Goal: Information Seeking & Learning: Understand process/instructions

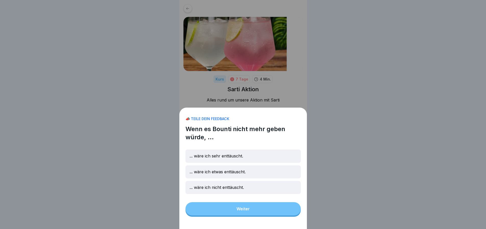
click at [244, 190] on p "... wäre ich nicht enttäuscht." at bounding box center [217, 187] width 54 height 5
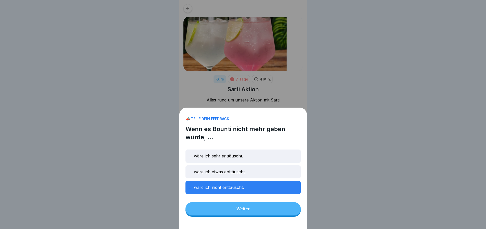
click at [256, 210] on button "Weiter" at bounding box center [243, 208] width 115 height 13
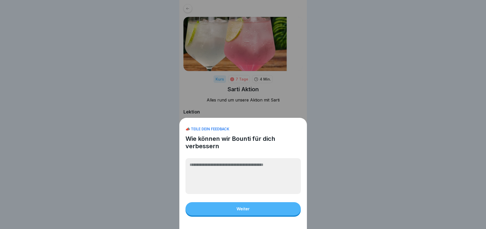
click at [264, 210] on button "Weiter" at bounding box center [243, 208] width 115 height 13
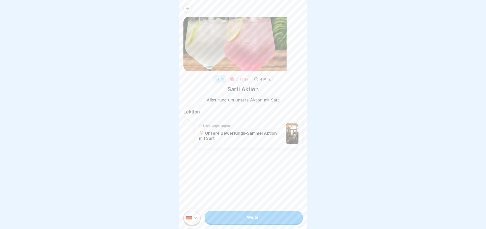
drag, startPoint x: 195, startPoint y: 127, endPoint x: 203, endPoint y: 135, distance: 11.7
click at [195, 127] on div "Nicht angefangen 🍹 Unsere Bewertungs-Sammel Aktion mit Sarti" at bounding box center [249, 133] width 108 height 29
click at [230, 140] on div "Nicht angefangen 🍹 Unsere Bewertungs-Sammel Aktion mit Sarti" at bounding box center [241, 133] width 85 height 20
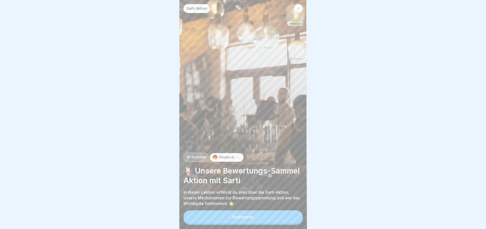
click at [268, 223] on button "Fortfahren" at bounding box center [244, 216] width 120 height 13
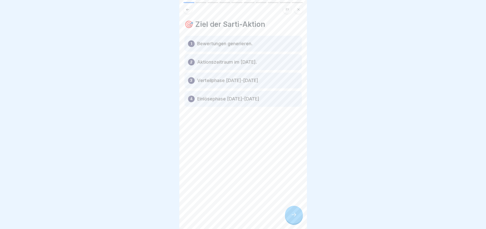
click at [189, 11] on icon at bounding box center [188, 10] width 4 height 4
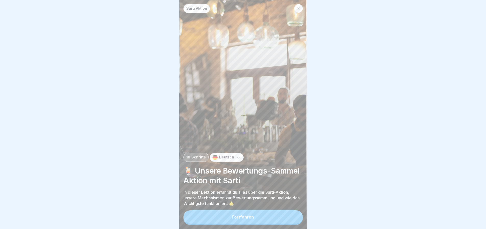
click at [256, 215] on button "Fortfahren" at bounding box center [244, 216] width 120 height 13
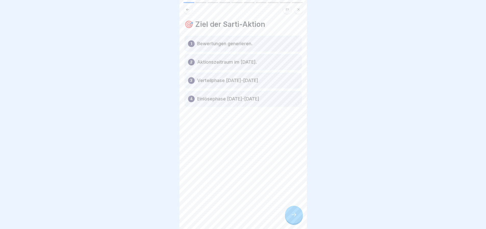
click at [193, 46] on div "1" at bounding box center [191, 43] width 7 height 7
click at [297, 215] on div at bounding box center [294, 215] width 18 height 18
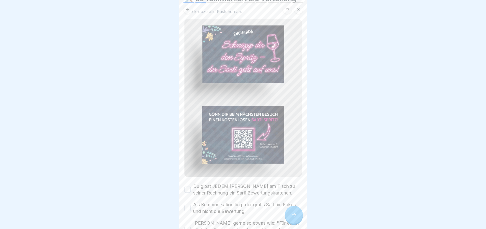
scroll to position [51, 0]
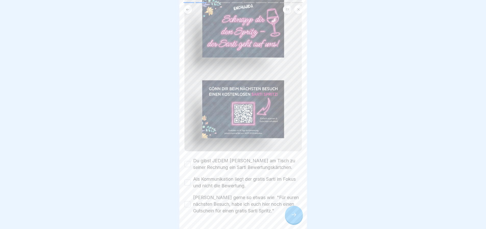
click at [187, 161] on button "Du gibst JEDEM [PERSON_NAME] am Tisch zu seiner Rechnung ein Sarti Bewertungskä…" at bounding box center [188, 164] width 6 height 6
click at [187, 179] on button "Als Kommunikation liegt der gratis Sarti im Fokus und nicht die Bewertung." at bounding box center [188, 182] width 6 height 6
click at [212, 199] on label "[PERSON_NAME] gerne so etwas wie: "Für euren nächsten Besuch, habe ich euch hie…" at bounding box center [247, 204] width 109 height 20
click at [191, 201] on button "[PERSON_NAME] gerne so etwas wie: "Für euren nächsten Besuch, habe ich euch hie…" at bounding box center [188, 204] width 6 height 6
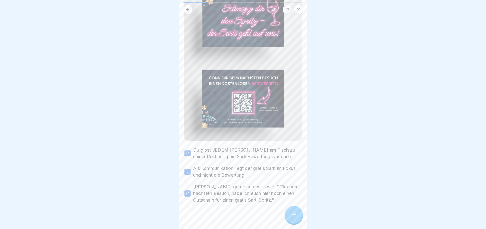
click at [295, 216] on div at bounding box center [294, 215] width 18 height 18
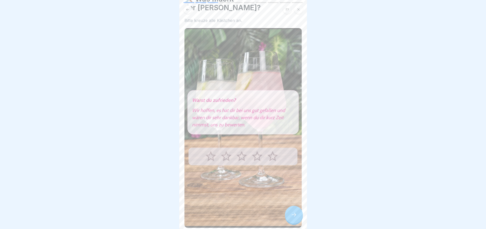
scroll to position [77, 0]
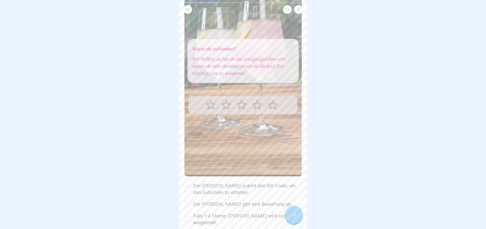
click at [192, 182] on div "Der [PERSON_NAME] scannt den QR-Code, um den Gutschein zu erhalten." at bounding box center [243, 188] width 117 height 13
click at [190, 186] on button "Der [PERSON_NAME] scannt den QR-Code, um den Gutschein zu erhalten." at bounding box center [188, 189] width 6 height 6
click at [191, 201] on div "Der [PERSON_NAME] gibt eine Bewertung ab." at bounding box center [239, 204] width 108 height 7
click at [188, 201] on button "Der [PERSON_NAME] gibt eine Bewertung ab." at bounding box center [188, 204] width 6 height 6
click at [188, 216] on button "Falls 1-4 Sterne: [PERSON_NAME] wird sofort ausgestellt." at bounding box center [188, 219] width 6 height 6
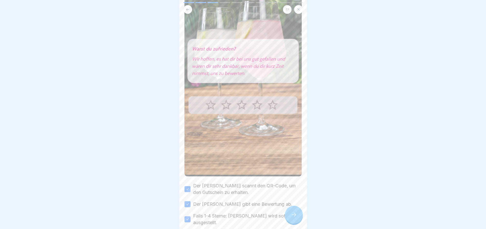
click at [295, 216] on icon at bounding box center [294, 214] width 6 height 6
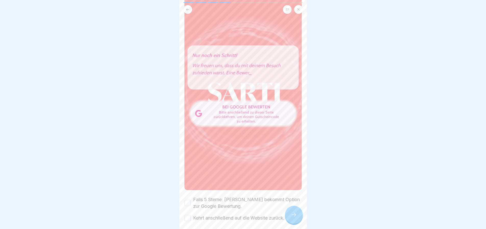
scroll to position [76, 0]
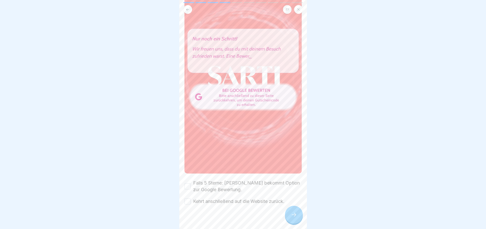
click at [193, 180] on label "Falls 5 Sterne: [PERSON_NAME] bekommt Option zur Google Bewertung." at bounding box center [247, 186] width 109 height 13
click at [191, 183] on button "Falls 5 Sterne: [PERSON_NAME] bekommt Option zur Google Bewertung." at bounding box center [188, 186] width 6 height 6
click at [212, 198] on label "Kehrt anschließend auf die Website zurück." at bounding box center [238, 201] width 91 height 7
click at [191, 198] on button "Kehrt anschließend auf die Website zurück." at bounding box center [188, 201] width 6 height 6
click at [294, 218] on icon at bounding box center [294, 214] width 6 height 6
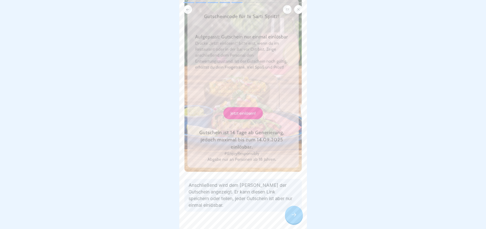
scroll to position [67, 0]
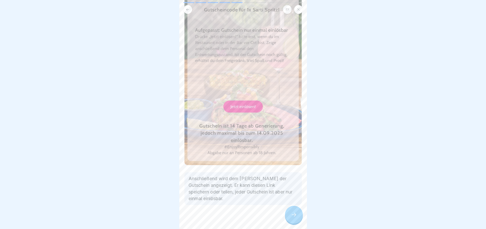
click at [294, 214] on div at bounding box center [294, 215] width 18 height 18
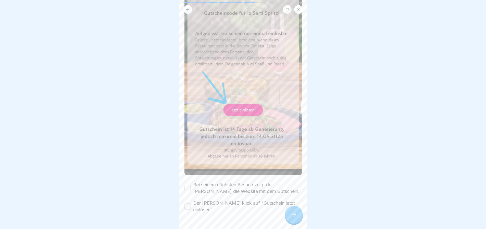
scroll to position [80, 0]
click at [240, 181] on label "Bei seinem nächsten Besuch zeigt der [PERSON_NAME] die Website mit dem Gutschei…" at bounding box center [247, 186] width 109 height 13
click at [191, 184] on button "Bei seinem nächsten Besuch zeigt der [PERSON_NAME] die Website mit dem Gutschei…" at bounding box center [188, 187] width 6 height 6
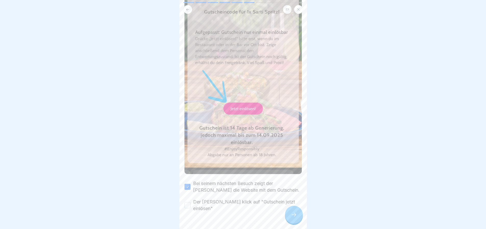
click at [220, 198] on label "Der [PERSON_NAME] klick auf "Gutschein jetzt einlösen"" at bounding box center [247, 204] width 109 height 13
click at [191, 202] on button "Der [PERSON_NAME] klick auf "Gutschein jetzt einlösen"" at bounding box center [188, 205] width 6 height 6
click at [286, 217] on div at bounding box center [294, 215] width 18 height 18
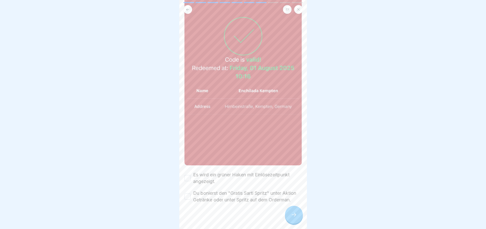
scroll to position [82, 0]
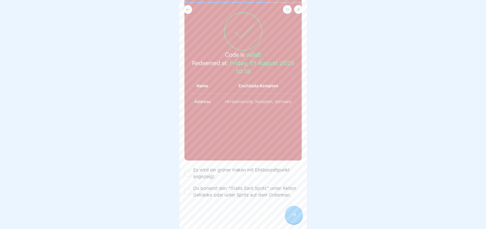
click at [208, 166] on label "Es wird ein grüner Haken mit Einlösezeitpunkt angezeigt." at bounding box center [247, 172] width 109 height 13
click at [191, 170] on button "Es wird ein grüner Haken mit Einlösezeitpunkt angezeigt." at bounding box center [188, 173] width 6 height 6
click at [199, 188] on label "Du bonierst den "Gratis Sarti Spritz" unter Aktion Getränke oder unter Spritz a…" at bounding box center [247, 191] width 109 height 13
click at [191, 188] on button "Du bonierst den "Gratis Sarti Spritz" unter Aktion Getränke oder unter Spritz a…" at bounding box center [188, 191] width 6 height 6
click at [298, 213] on div at bounding box center [294, 215] width 18 height 18
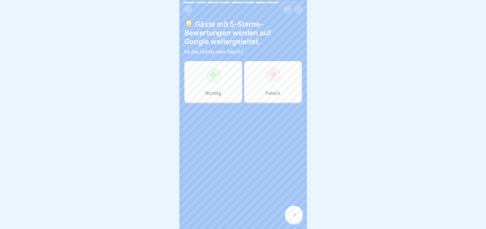
click at [235, 82] on div "Richtig" at bounding box center [214, 81] width 58 height 41
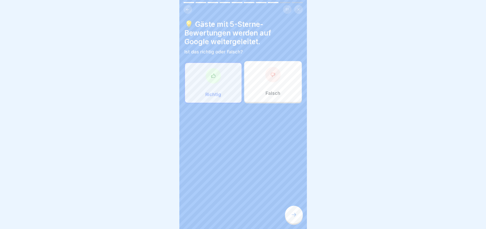
click at [300, 218] on div at bounding box center [294, 215] width 18 height 18
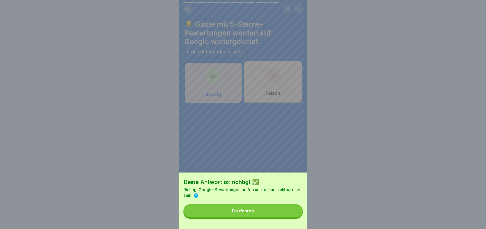
click at [272, 213] on button "Fortfahren" at bounding box center [244, 210] width 120 height 13
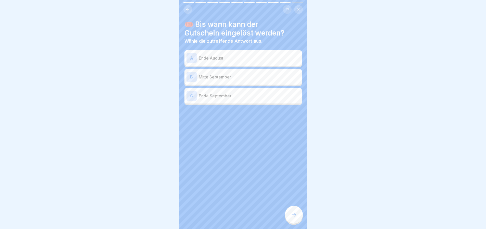
click at [265, 76] on p "Mitte September" at bounding box center [249, 77] width 101 height 6
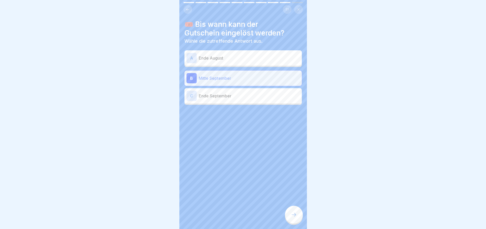
click at [295, 204] on div "🎟️ Bis wann kann der Gutschein eingelöst werden? Wähle die zutreffende Antwort …" at bounding box center [244, 114] width 128 height 229
click at [295, 211] on div "Sarti Aktion 10 Schritte Deutsch 🍹 Unsere Bewertungs-Sammel Aktion mit Sarti In…" at bounding box center [244, 114] width 128 height 229
click at [296, 209] on div "Sarti Aktion 10 Schritte Deutsch 🍹 Unsere Bewertungs-Sammel Aktion mit Sarti In…" at bounding box center [244, 114] width 128 height 229
click at [291, 212] on div at bounding box center [294, 215] width 18 height 18
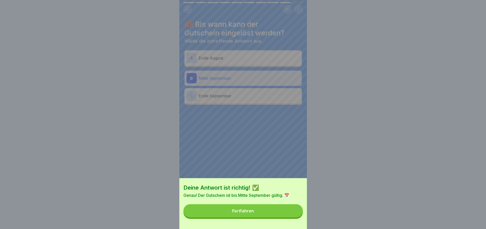
click at [288, 212] on button "Fortfahren" at bounding box center [244, 210] width 120 height 13
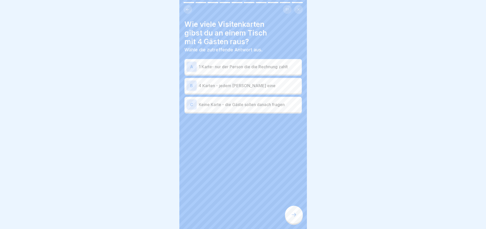
click at [280, 85] on p "4 Karten - jedem [PERSON_NAME] eine" at bounding box center [249, 85] width 101 height 6
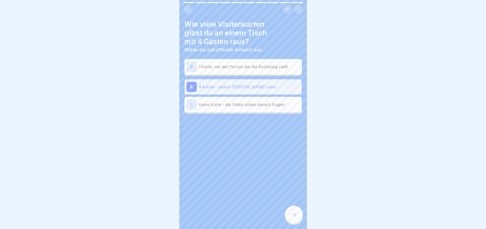
click at [273, 62] on div "A 1 Karte- nur der Person die die Rechnung zahlt" at bounding box center [243, 67] width 113 height 10
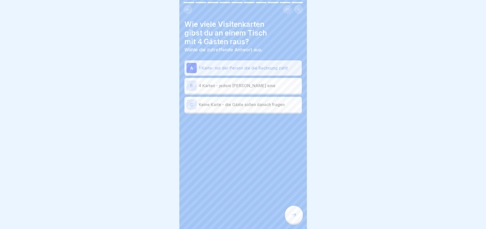
click at [299, 216] on div at bounding box center [294, 215] width 18 height 18
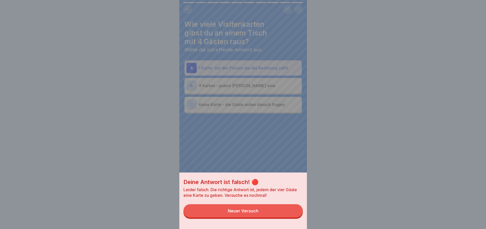
click at [294, 214] on button "Neuer Versuch" at bounding box center [244, 210] width 120 height 13
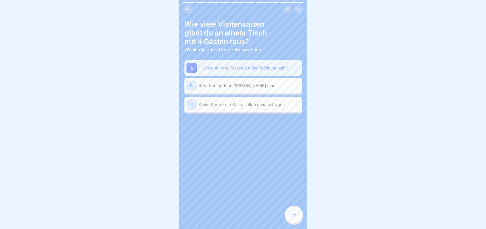
click at [236, 86] on p "4 Karten - jedem [PERSON_NAME] eine" at bounding box center [249, 85] width 101 height 6
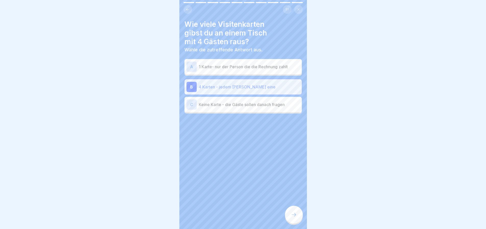
click at [296, 207] on div "Wie viele Visitenkarten gibst du an einem Tisch mit 4 Gästen raus? Wähle die zu…" at bounding box center [244, 114] width 128 height 229
click at [296, 212] on div at bounding box center [294, 215] width 18 height 18
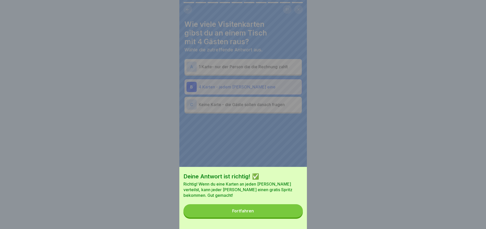
click at [287, 210] on button "Fortfahren" at bounding box center [244, 210] width 120 height 13
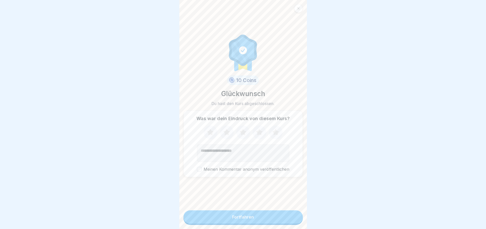
click at [278, 130] on icon at bounding box center [276, 132] width 14 height 13
click at [279, 223] on button "Fortfahren" at bounding box center [244, 216] width 120 height 13
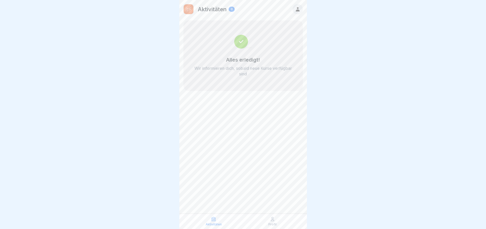
click at [276, 28] on div "Alles erledigt! Wir informieren dich, sobald neue Kurse verfügbar sind" at bounding box center [244, 55] width 120 height 70
click at [210, 226] on p "Aktivitäten" at bounding box center [214, 224] width 16 height 4
